Goal: Information Seeking & Learning: Find specific fact

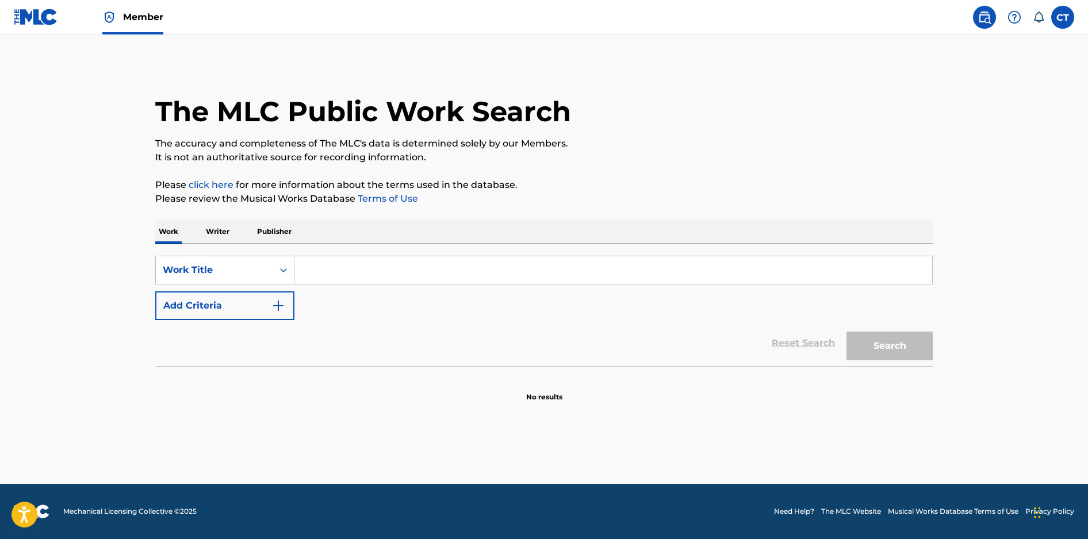
click at [435, 273] on input "Search Form" at bounding box center [613, 270] width 638 height 28
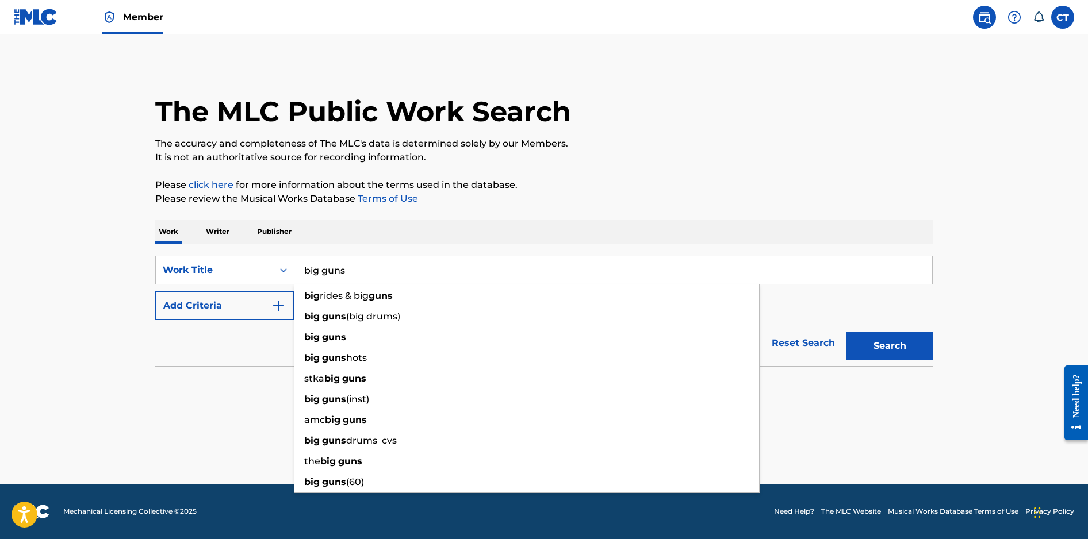
type input "big guns"
click at [523, 225] on div "Work Writer Publisher" at bounding box center [544, 232] width 778 height 24
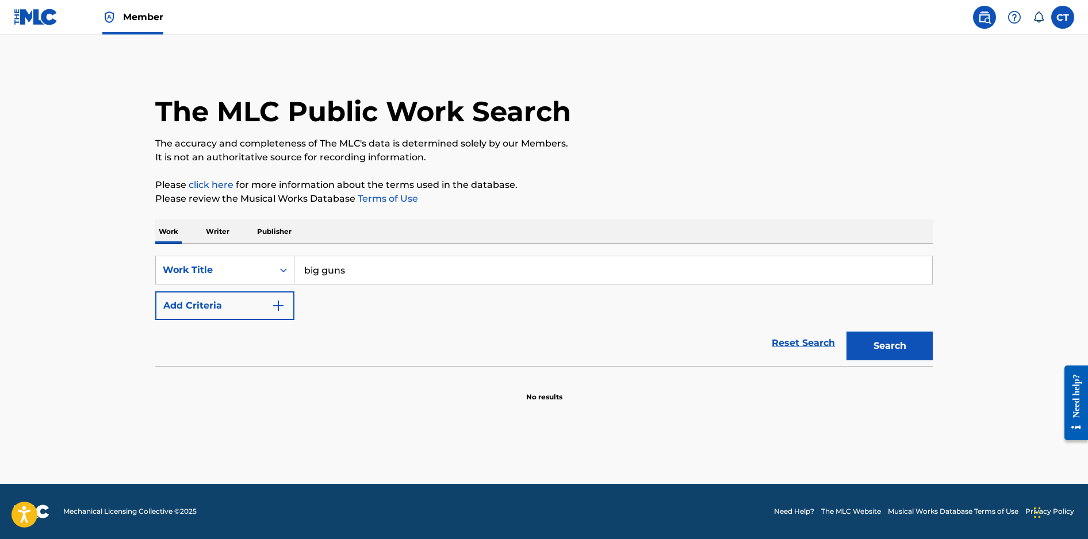
click at [290, 304] on button "Add Criteria" at bounding box center [224, 306] width 139 height 29
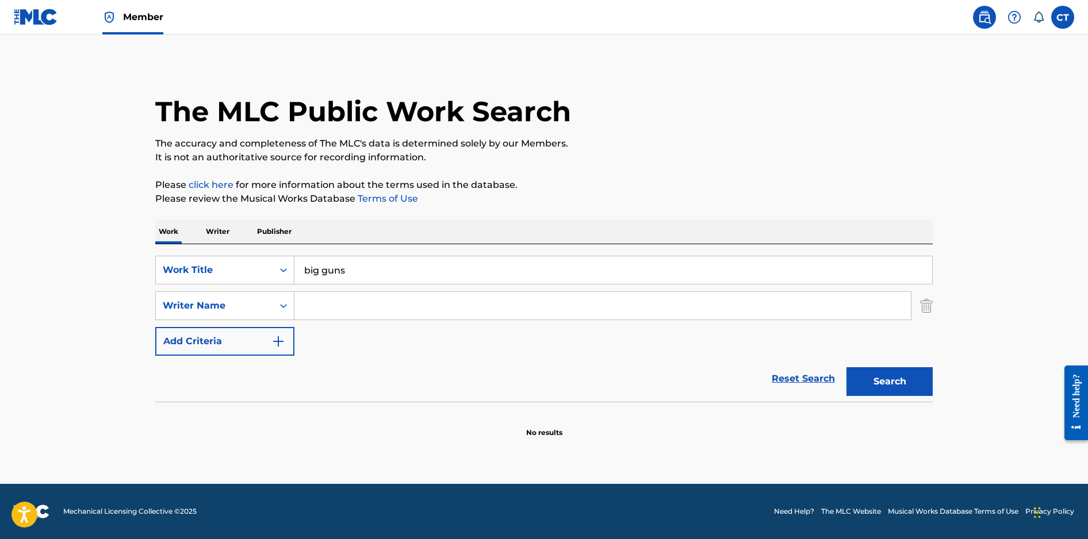
click at [308, 307] on input "Search Form" at bounding box center [602, 306] width 617 height 28
click at [847, 367] on button "Search" at bounding box center [890, 381] width 86 height 29
drag, startPoint x: 321, startPoint y: 308, endPoint x: 312, endPoint y: 328, distance: 22.1
click at [320, 309] on input "fullauto" at bounding box center [602, 306] width 617 height 28
type input "[PERSON_NAME]"
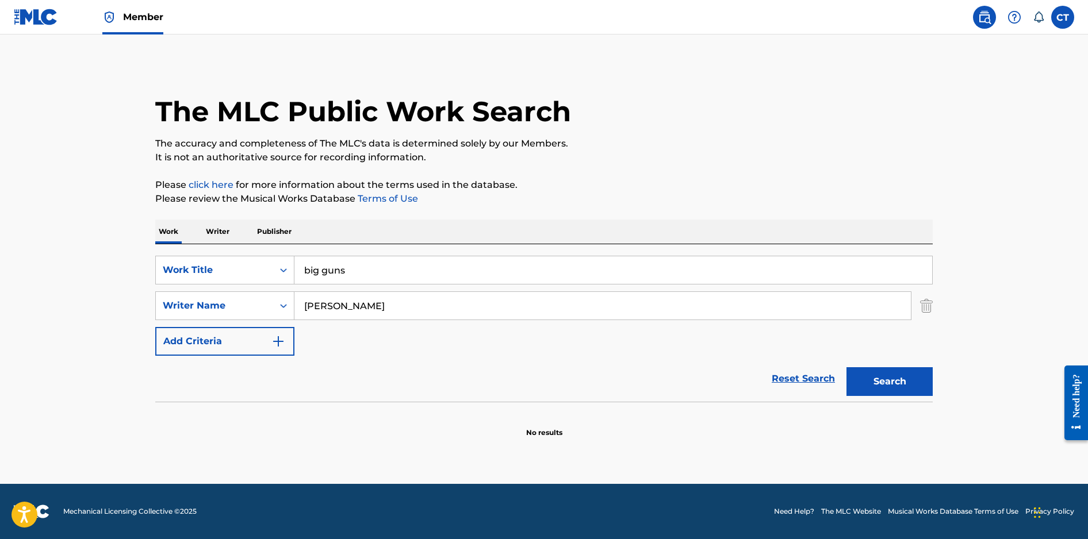
click at [880, 381] on button "Search" at bounding box center [890, 381] width 86 height 29
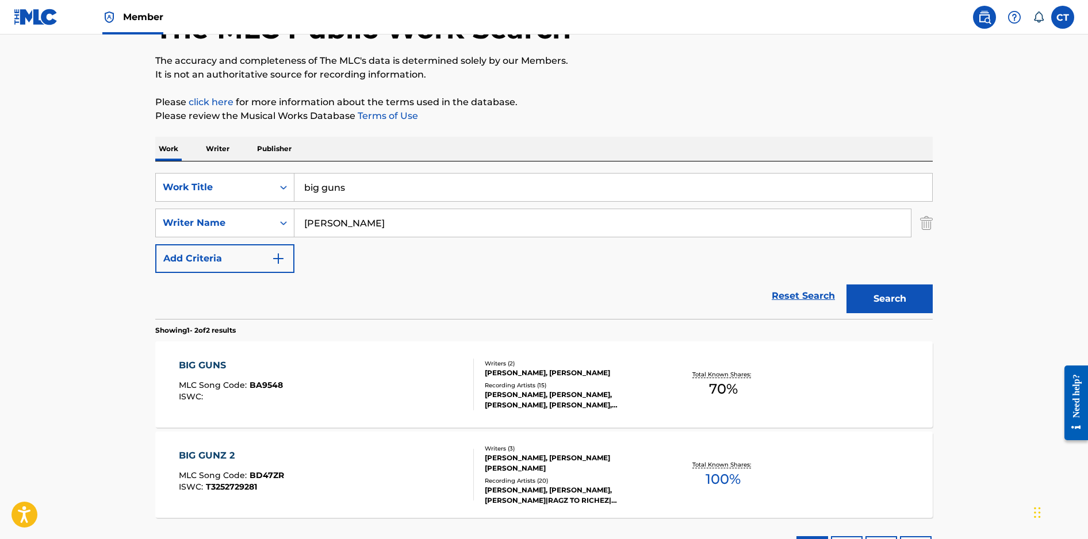
scroll to position [86, 0]
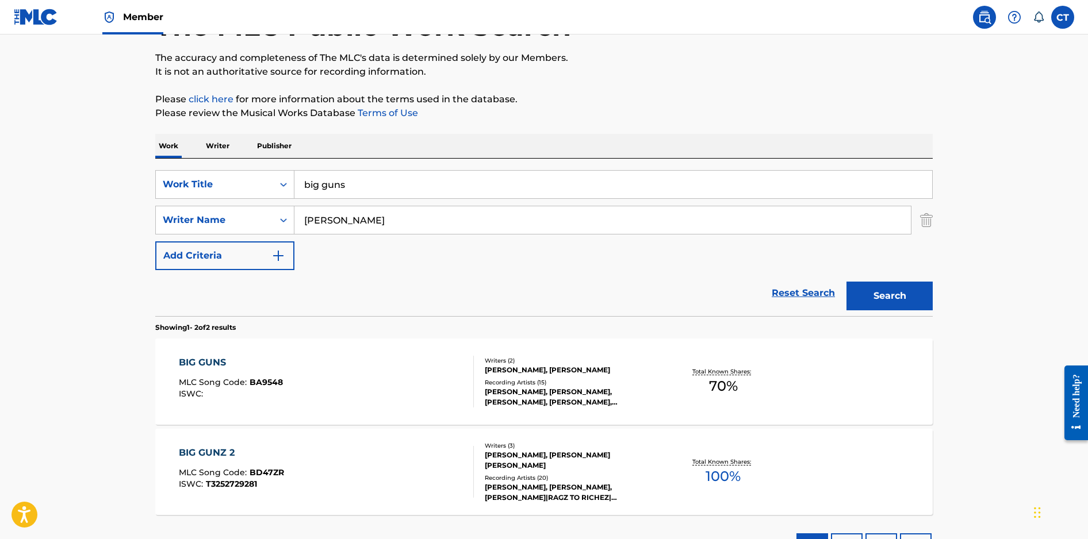
click at [426, 382] on div "BIG GUNS MLC Song Code : BA9548 ISWC :" at bounding box center [327, 382] width 296 height 52
